Goal: Information Seeking & Learning: Learn about a topic

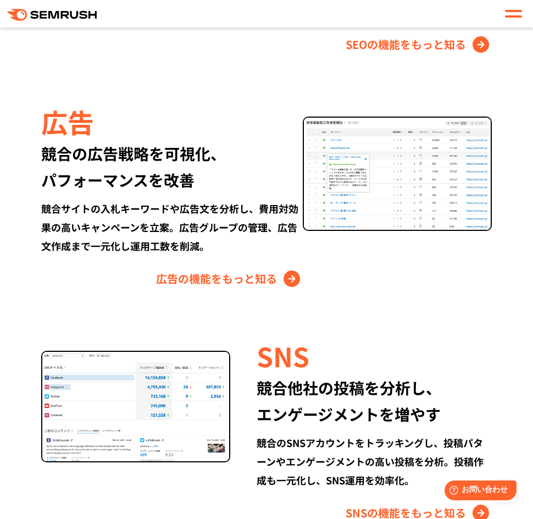
scroll to position [1375, 0]
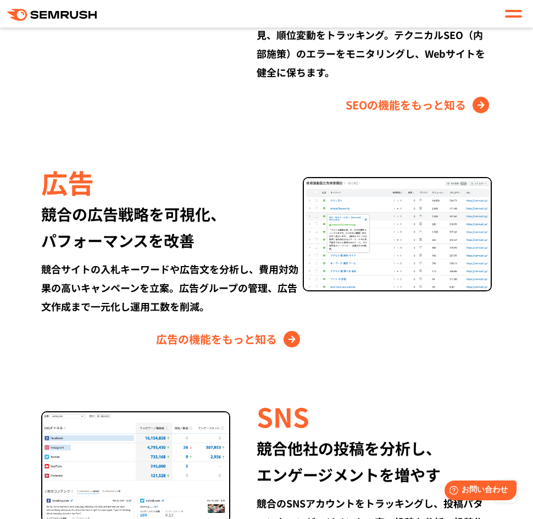
click at [223, 320] on div "広告 競合の広告戦略を可視化、 パフォーマンスを改善 競合サイトの入札キーワードや広告文を分析し、費用対効果の高いキャンペーンを立案。広告グループの管理、広告…" at bounding box center [172, 255] width 262 height 185
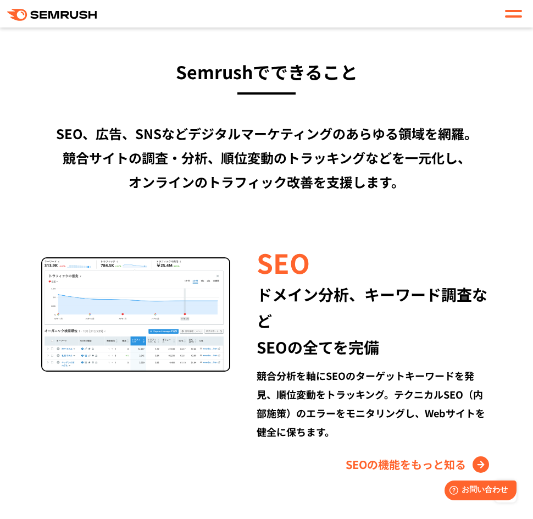
scroll to position [880, 0]
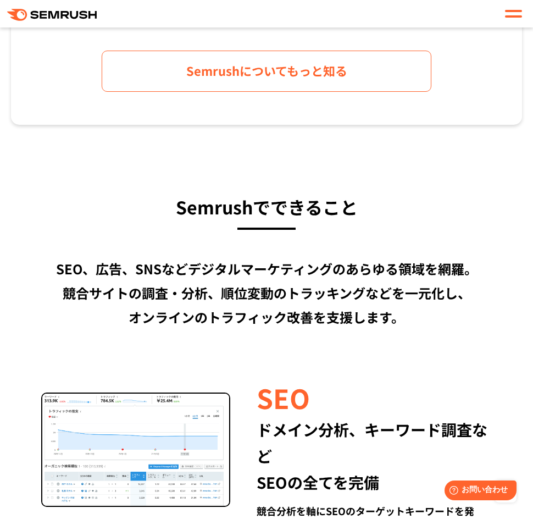
click at [383, 221] on h3 "Semrushでできること" at bounding box center [266, 207] width 511 height 30
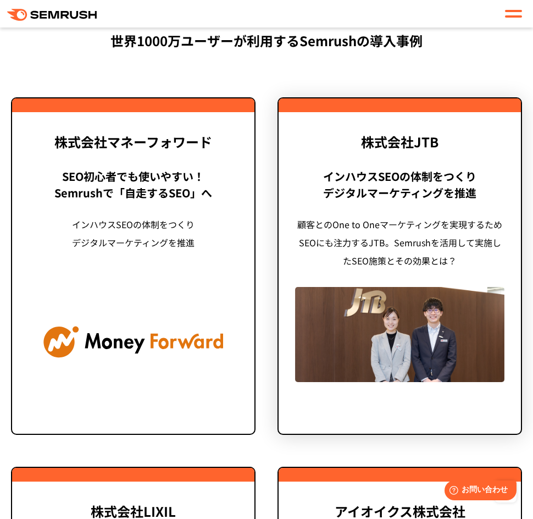
scroll to position [2749, 0]
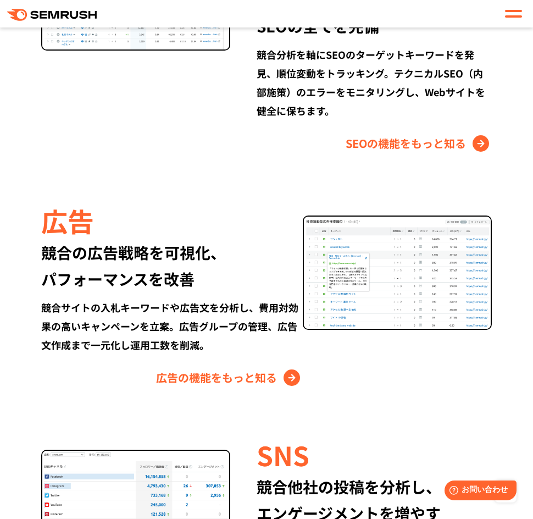
scroll to position [1320, 0]
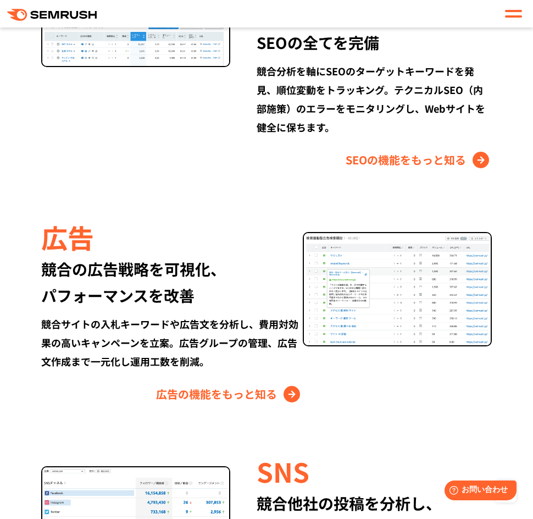
click at [229, 161] on div at bounding box center [135, 61] width 189 height 216
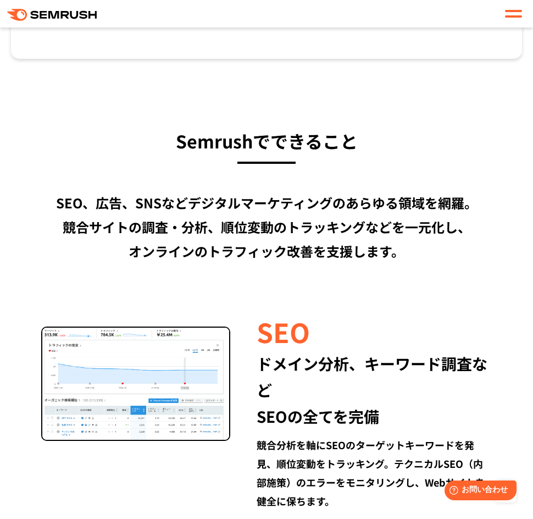
scroll to position [990, 0]
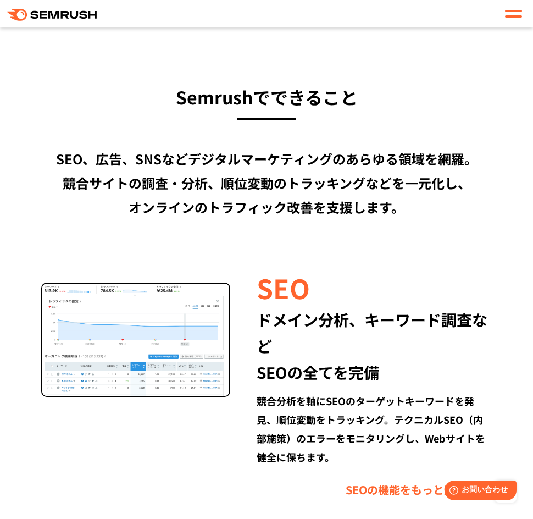
click at [332, 295] on div "SEO" at bounding box center [374, 287] width 235 height 37
click at [393, 199] on div "SEO、広告、SNSなどデジタルマーケティングのあらゆる領域を網羅。 競合サイトの調査・分析、順位変動のトラッキングなどを一元化し、 オンラインのトラフィック…" at bounding box center [266, 183] width 511 height 73
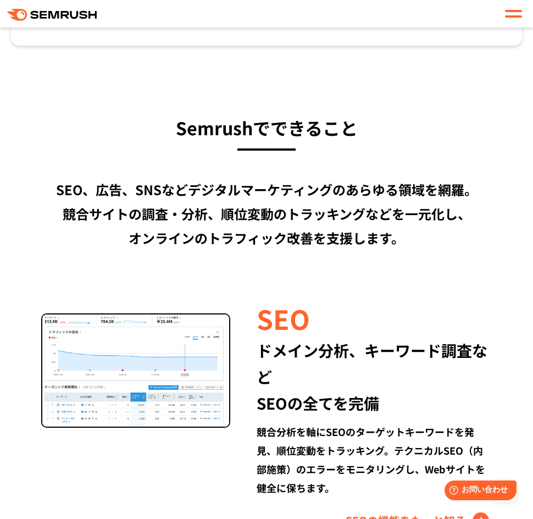
scroll to position [1210, 0]
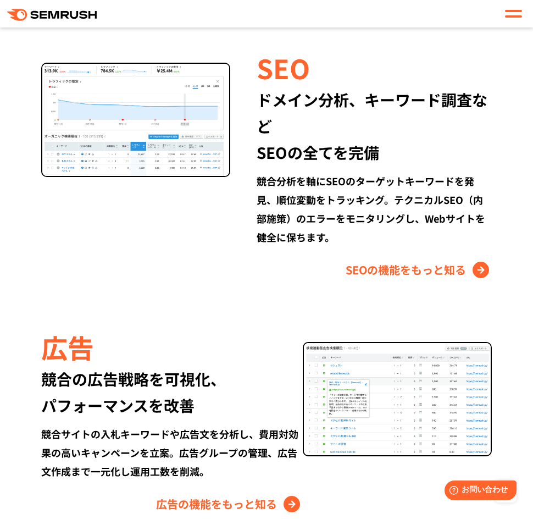
click at [329, 229] on div "競合分析を軸にSEOのターゲットキーワードを発見、順位変動をトラッキング。テクニカルSEO（内部施策）のエラーをモニタリングし、Webサイトを健全に保ちます。" at bounding box center [374, 209] width 235 height 75
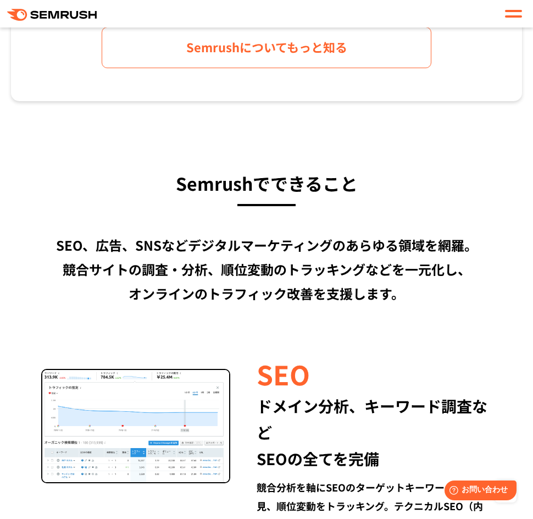
scroll to position [605, 0]
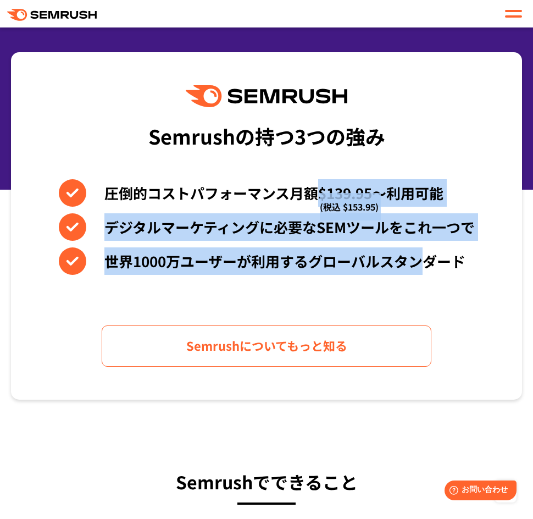
drag, startPoint x: 319, startPoint y: 179, endPoint x: 428, endPoint y: 250, distance: 130.7
click at [428, 250] on div "圧倒的コストパフォーマンス月額$139.95〜利用可能 (税込 $153.95) デジタルマーケティングに必要なSEMツールをこれ一つで 世界[DATE]万ユ…" at bounding box center [267, 227] width 416 height 96
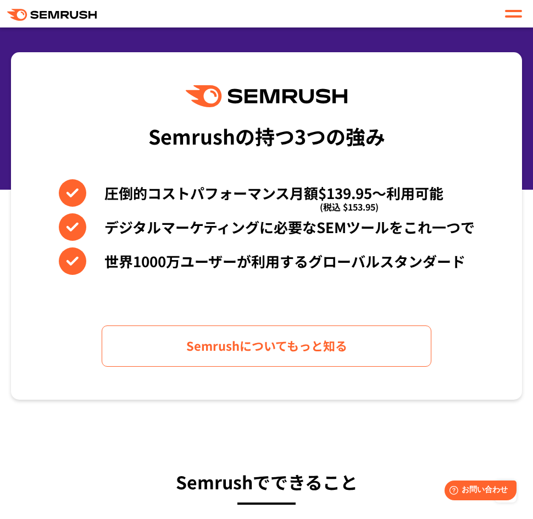
click at [188, 158] on div "Semrushの持つ3つの強み 圧倒的コストパフォーマンス月額$139.95〜利用可能 (税込 $153.95) デジタルマーケティングに必要なSEMツールを…" at bounding box center [266, 225] width 511 height 347
